Goal: Check status

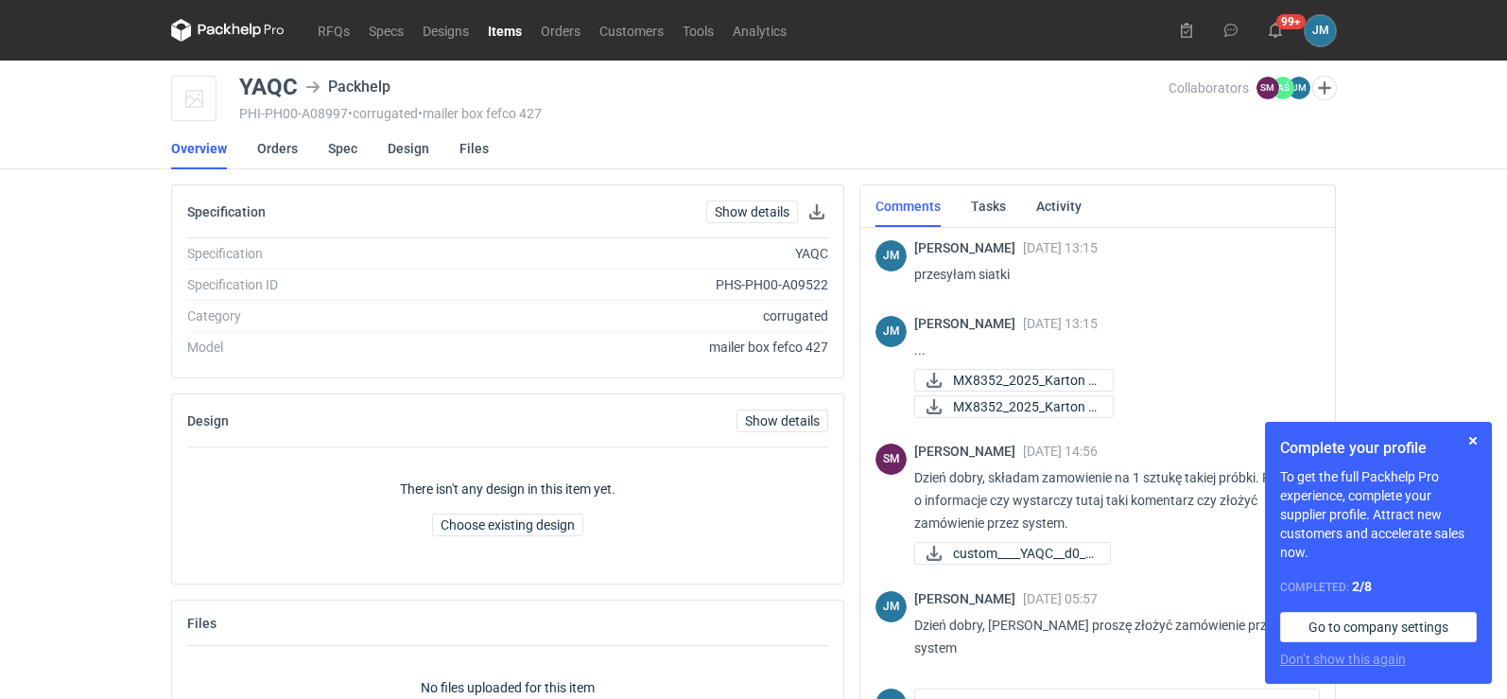
scroll to position [376, 0]
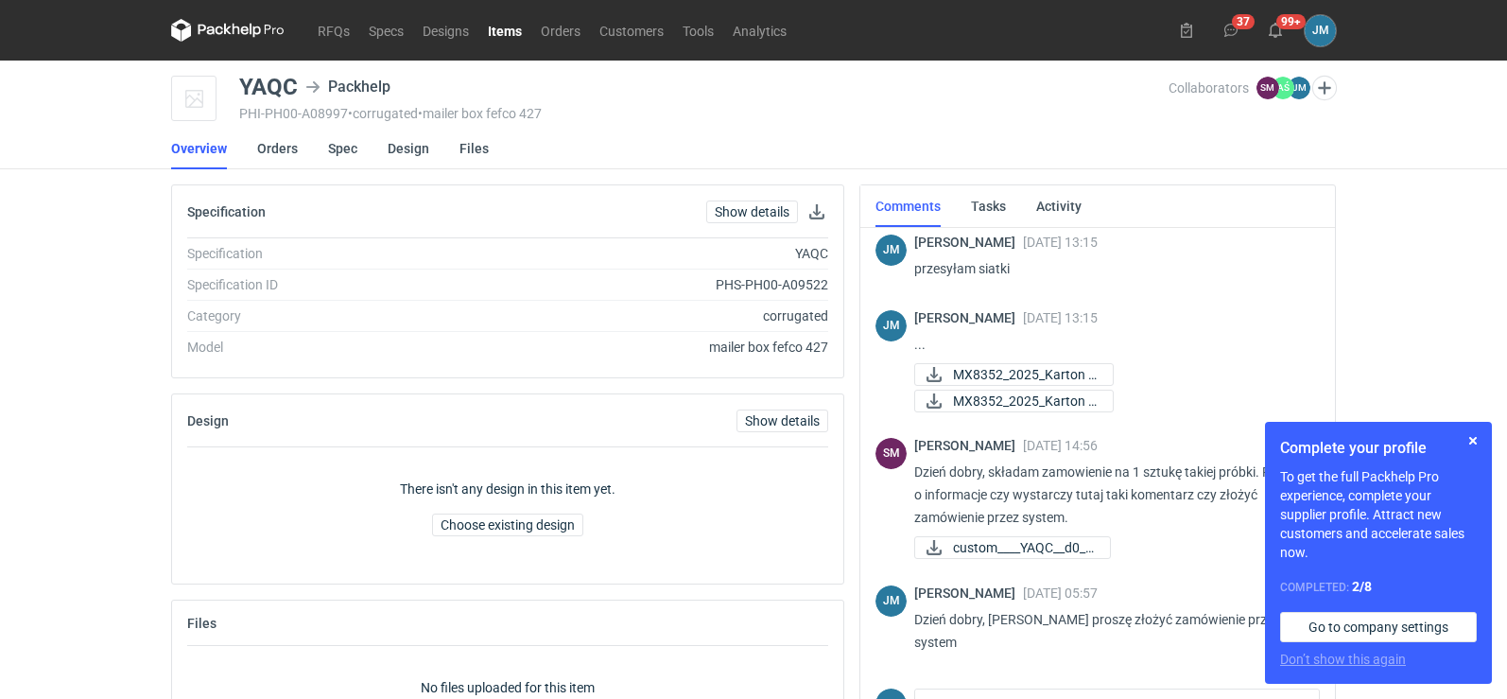
click at [1459, 440] on h1 "Complete your profile" at bounding box center [1379, 448] width 197 height 23
click at [1465, 440] on button "button" at bounding box center [1473, 440] width 23 height 23
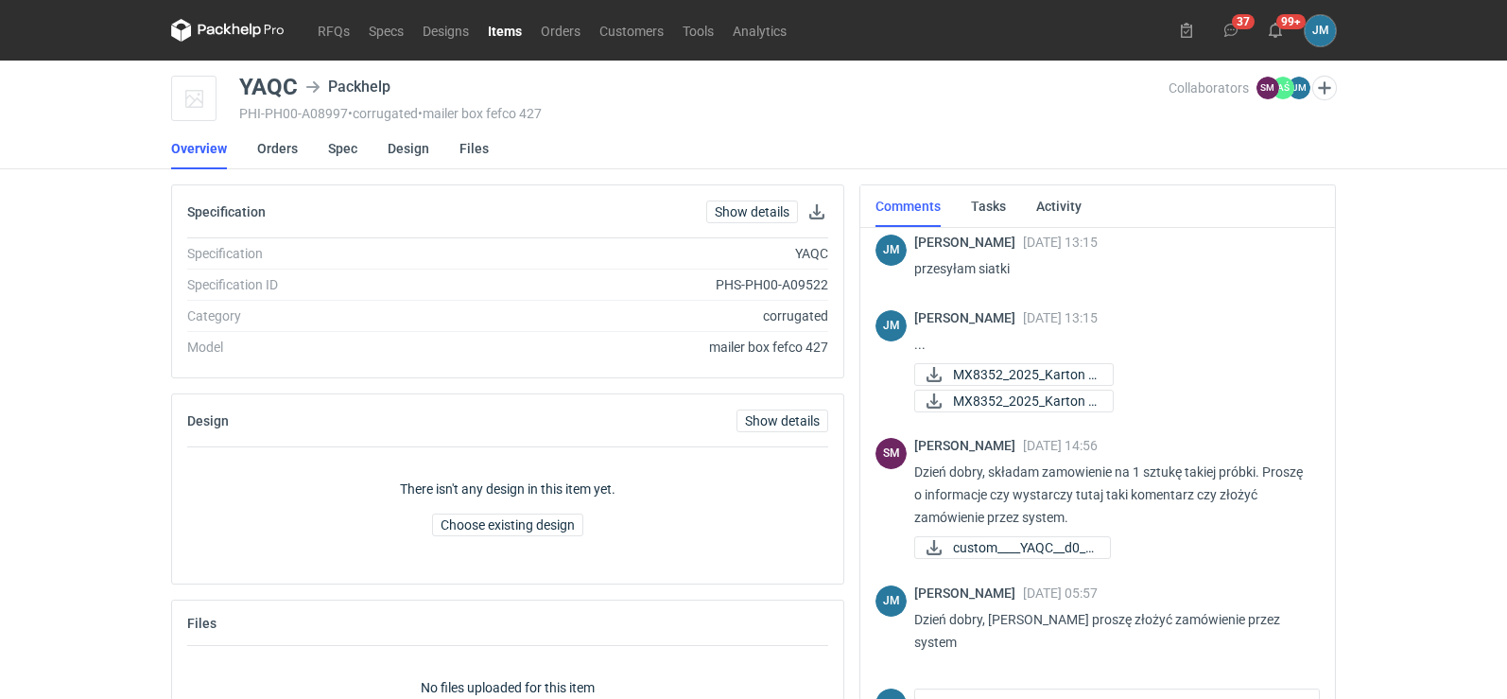
scroll to position [0, 0]
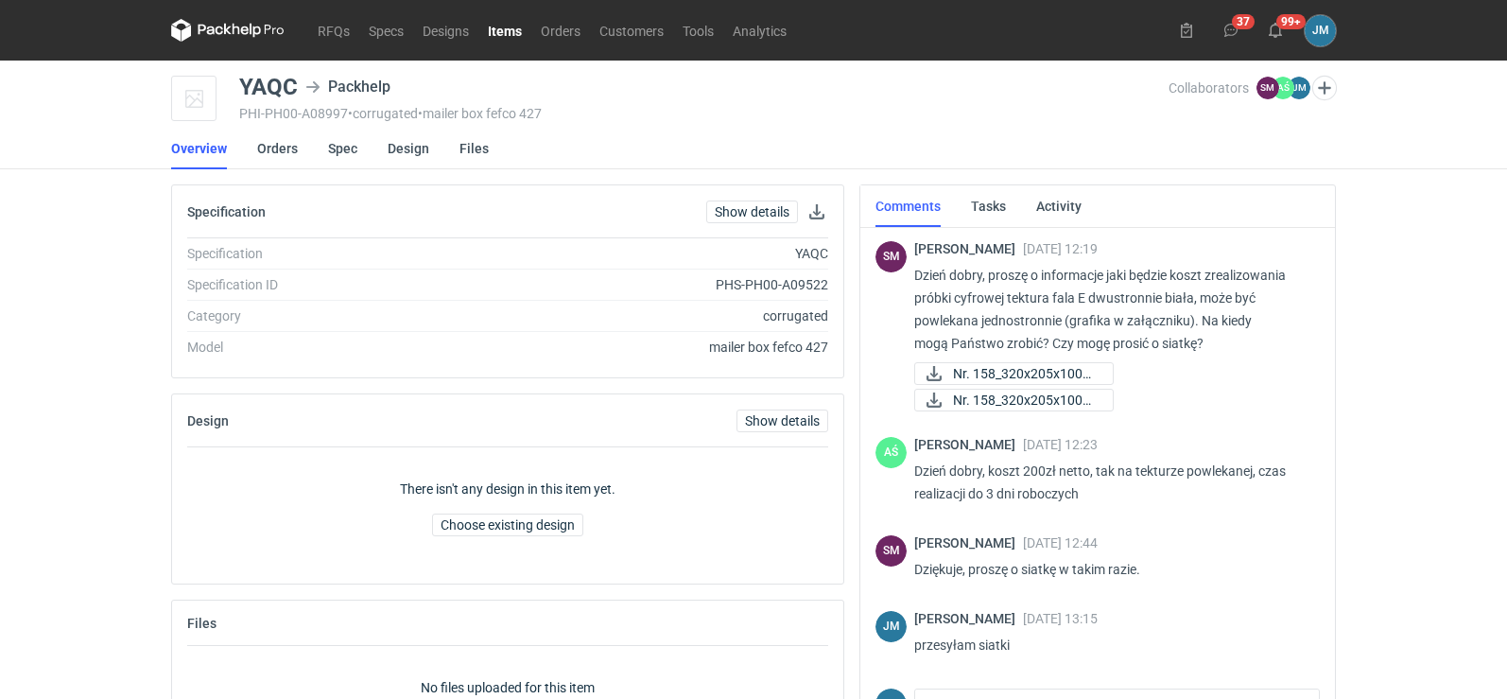
click at [198, 27] on icon at bounding box center [227, 30] width 113 height 23
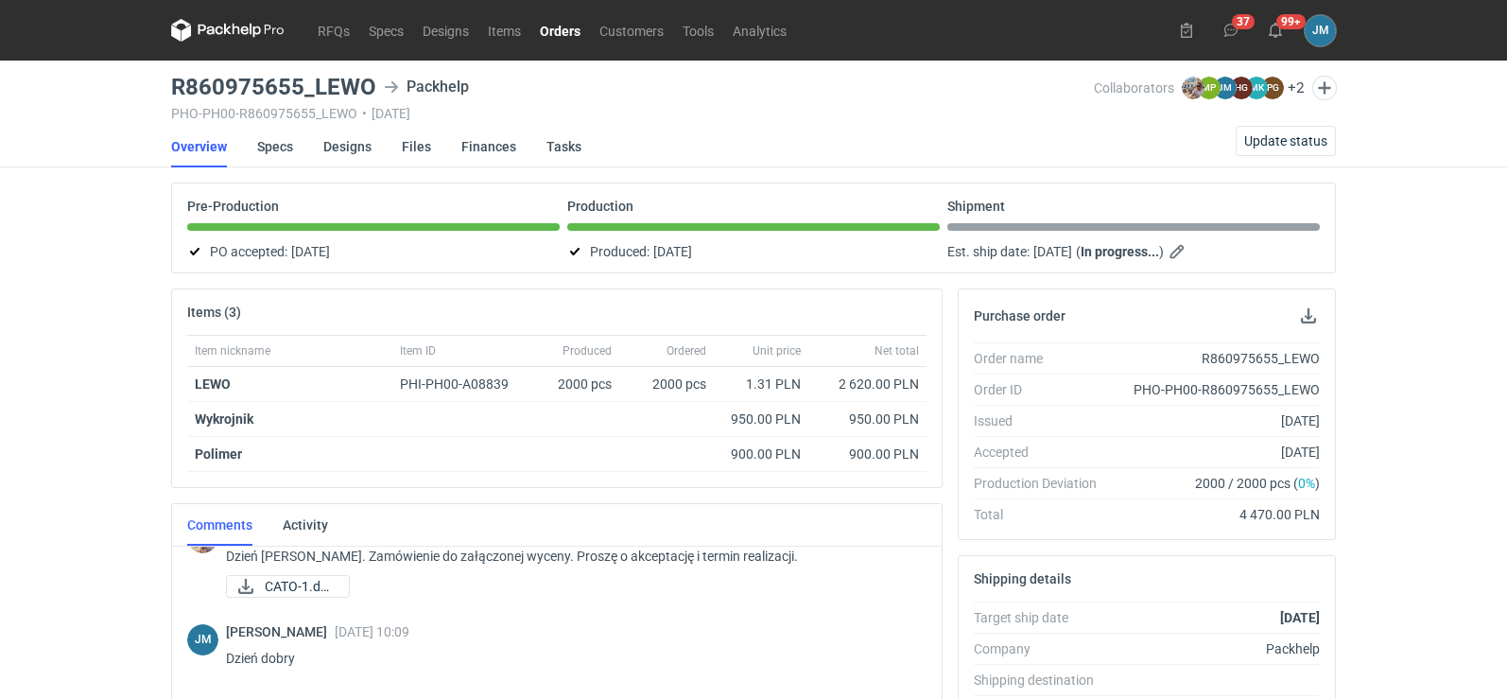
click at [225, 40] on icon at bounding box center [227, 30] width 113 height 23
